Goal: Information Seeking & Learning: Learn about a topic

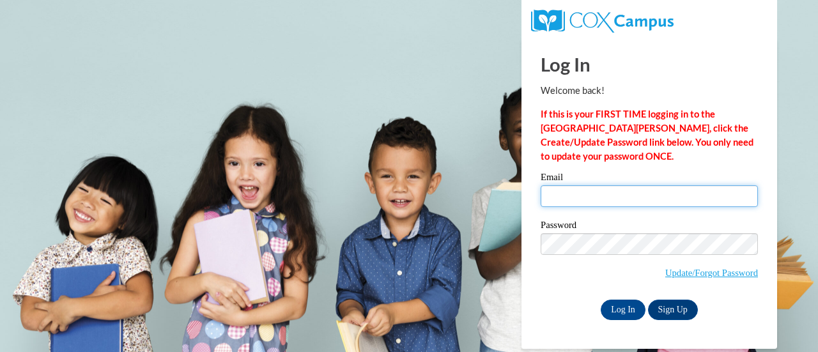
click at [586, 205] on input "Email" at bounding box center [649, 196] width 217 height 22
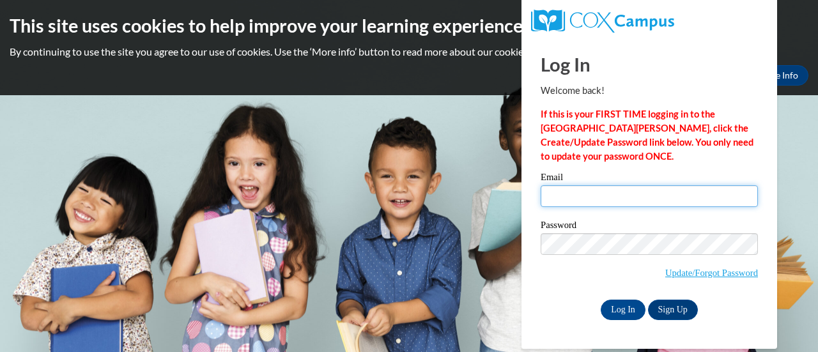
type input "erin.vanderkooy@muskegonorway.org"
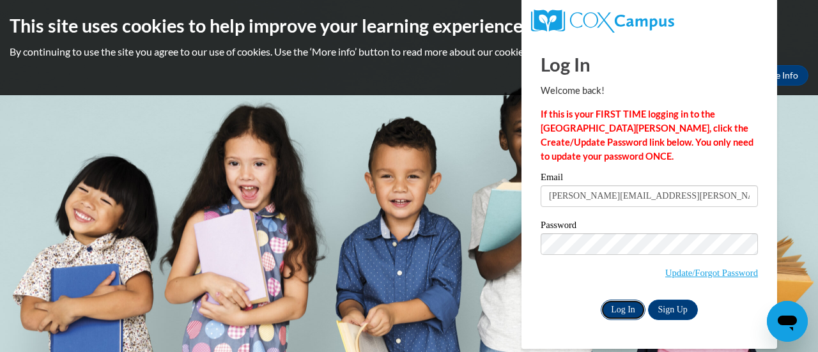
click at [609, 305] on input "Log In" at bounding box center [623, 310] width 45 height 20
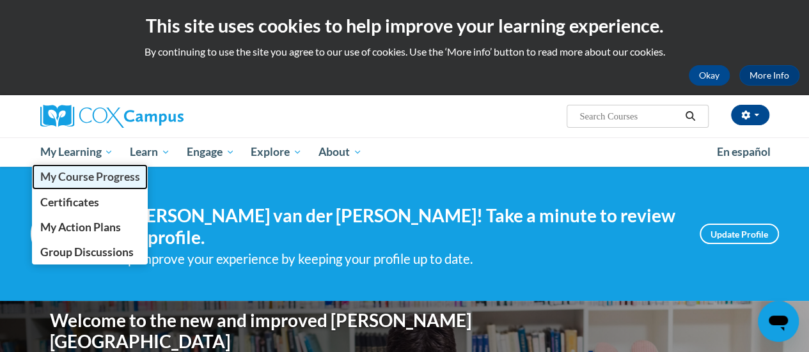
click at [89, 176] on span "My Course Progress" at bounding box center [90, 176] width 100 height 13
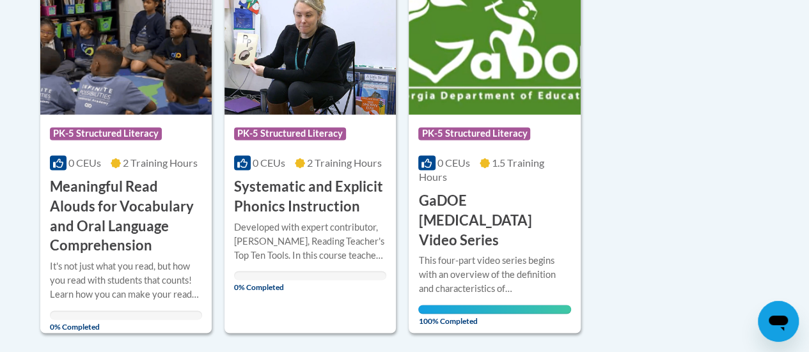
scroll to position [1036, 0]
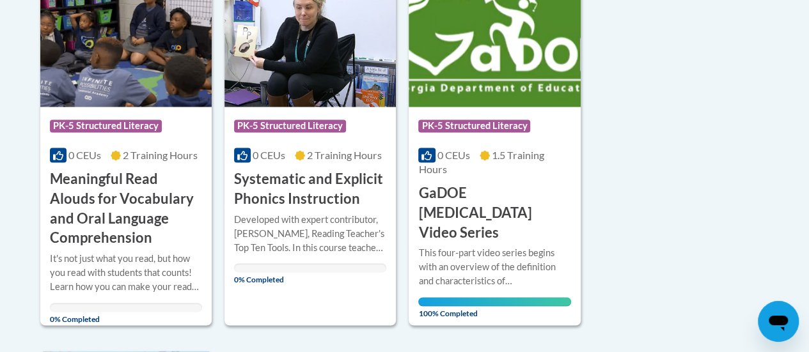
drag, startPoint x: 0, startPoint y: 0, endPoint x: 811, endPoint y: 332, distance: 876.7
click at [358, 247] on div "Developed with expert contributor, [PERSON_NAME], Reading Teacher's Top Ten Too…" at bounding box center [310, 233] width 152 height 42
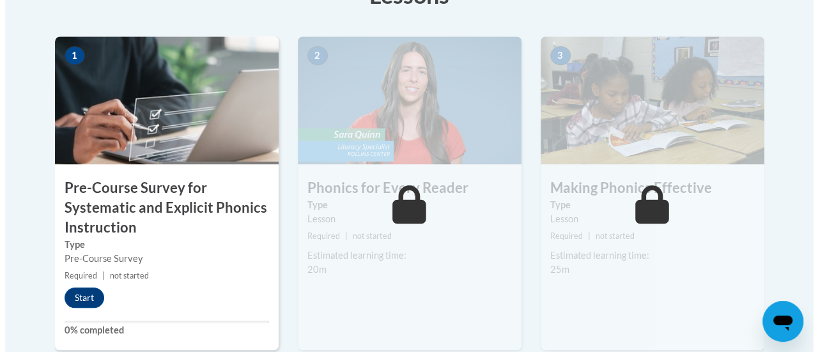
scroll to position [436, 0]
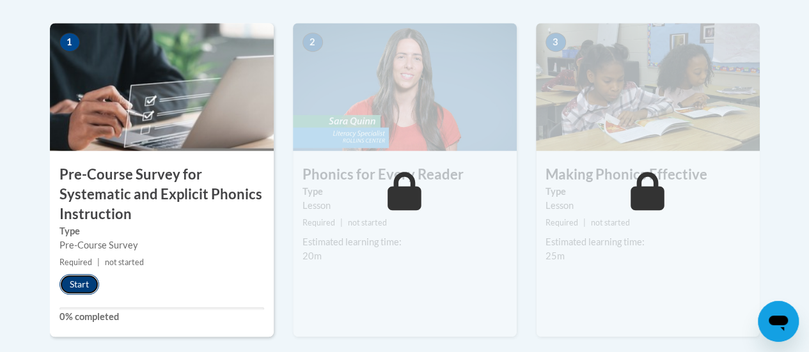
click at [91, 285] on button "Start" at bounding box center [79, 284] width 40 height 20
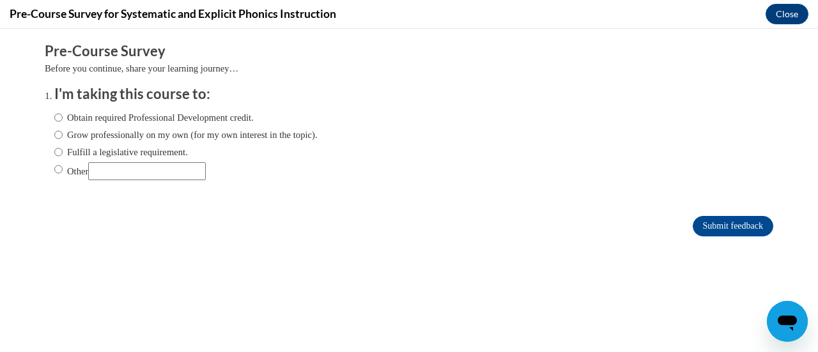
scroll to position [0, 0]
click at [127, 116] on label "Obtain required Professional Development credit." at bounding box center [153, 118] width 199 height 14
click at [63, 116] on input "Obtain required Professional Development credit." at bounding box center [58, 118] width 8 height 14
radio input "true"
click at [693, 227] on input "Submit feedback" at bounding box center [733, 226] width 81 height 20
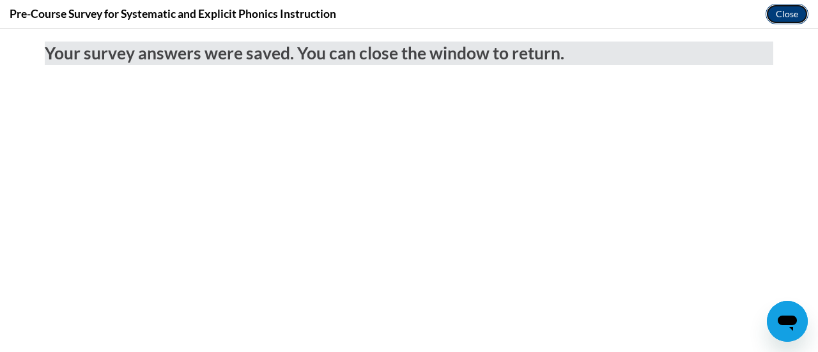
click at [783, 6] on button "Close" at bounding box center [787, 14] width 43 height 20
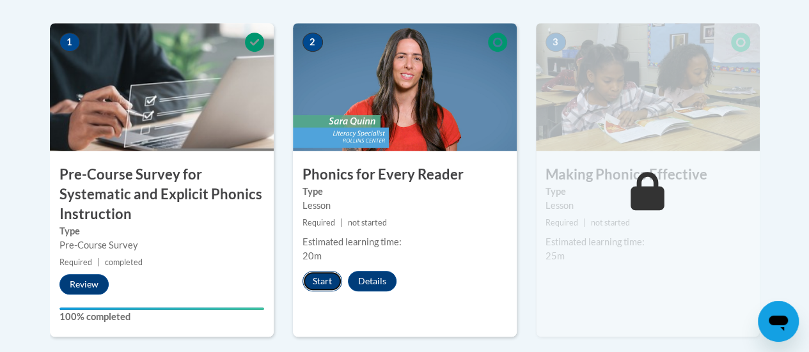
click at [320, 283] on button "Start" at bounding box center [322, 281] width 40 height 20
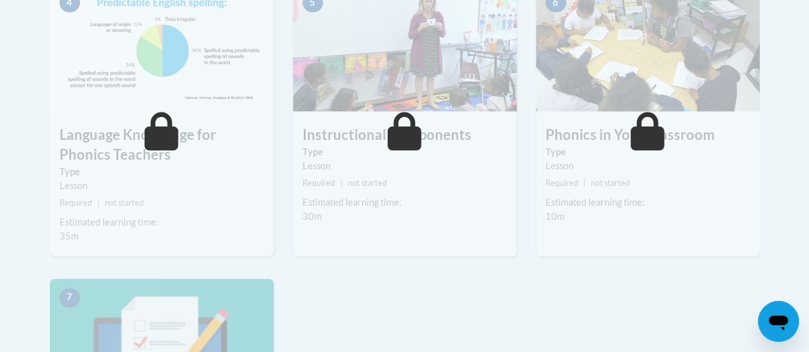
scroll to position [839, 0]
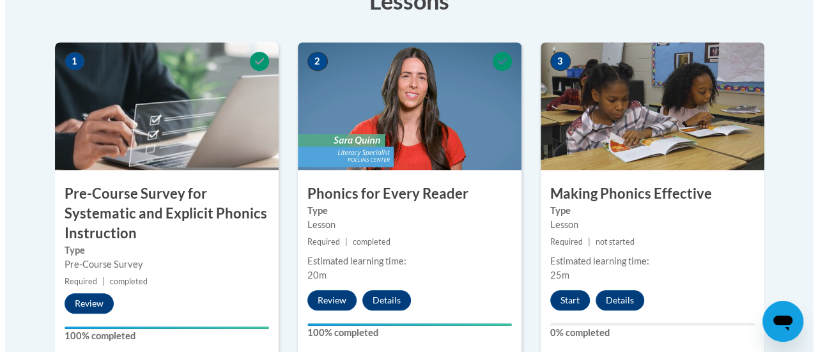
scroll to position [419, 0]
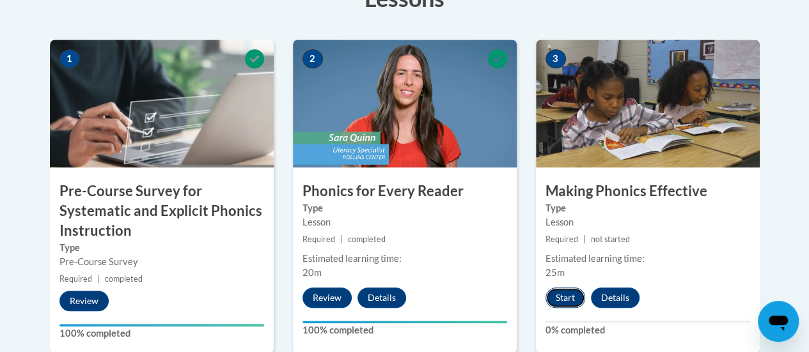
click at [562, 302] on button "Start" at bounding box center [565, 298] width 40 height 20
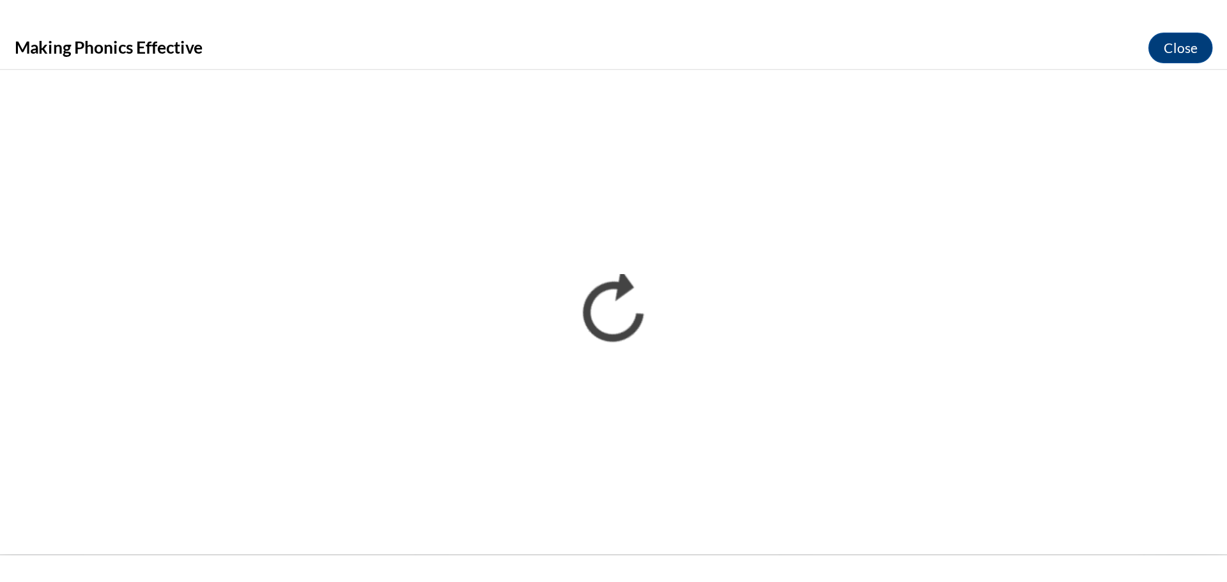
scroll to position [0, 0]
